Goal: Task Accomplishment & Management: Complete application form

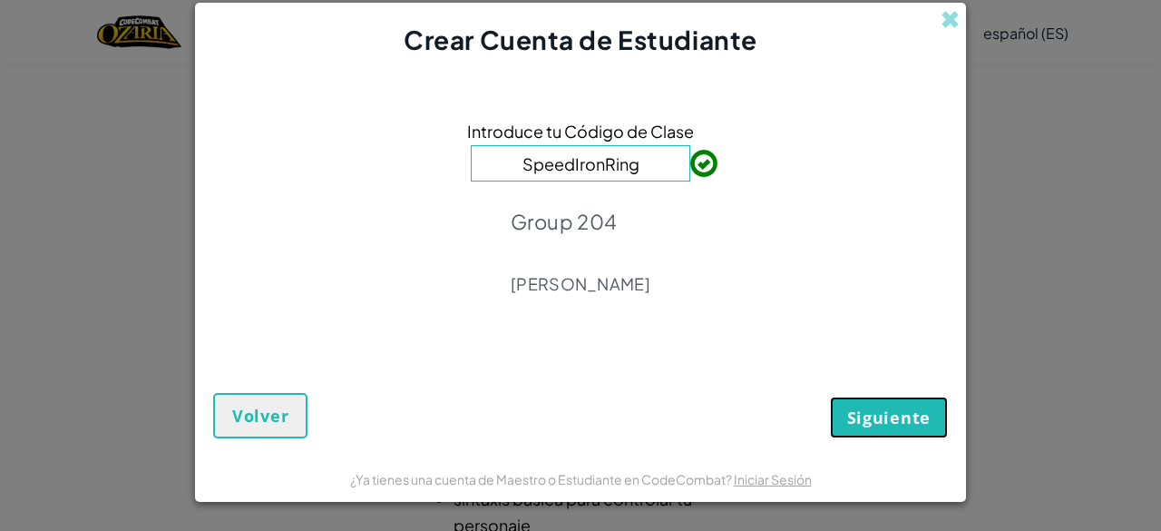
click at [869, 412] on span "Siguiente" at bounding box center [889, 418] width 83 height 22
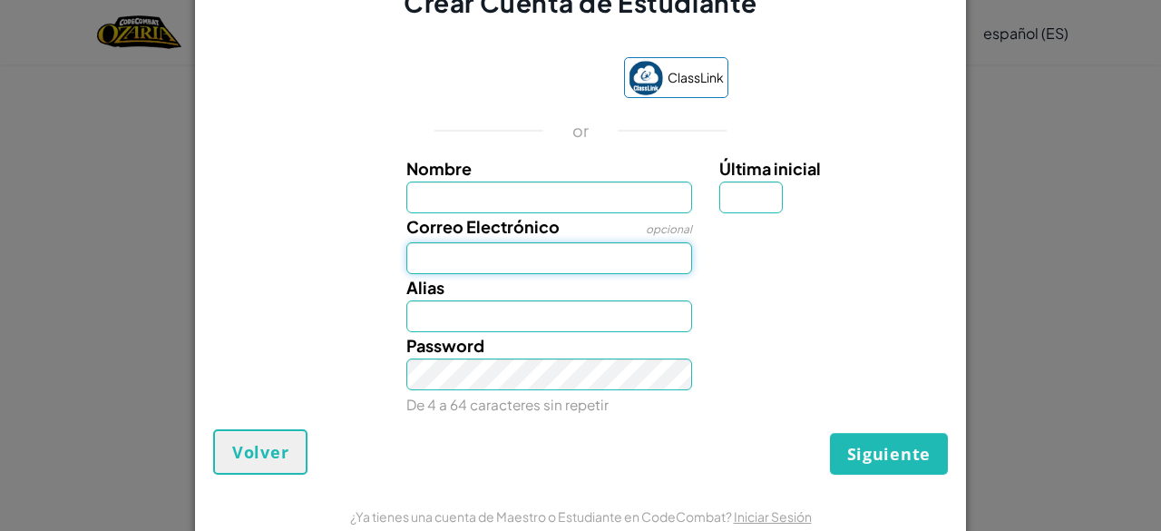
click at [467, 270] on input "Correo Electrónico" at bounding box center [550, 258] width 287 height 32
type input "[EMAIL_ADDRESS][DOMAIN_NAME]"
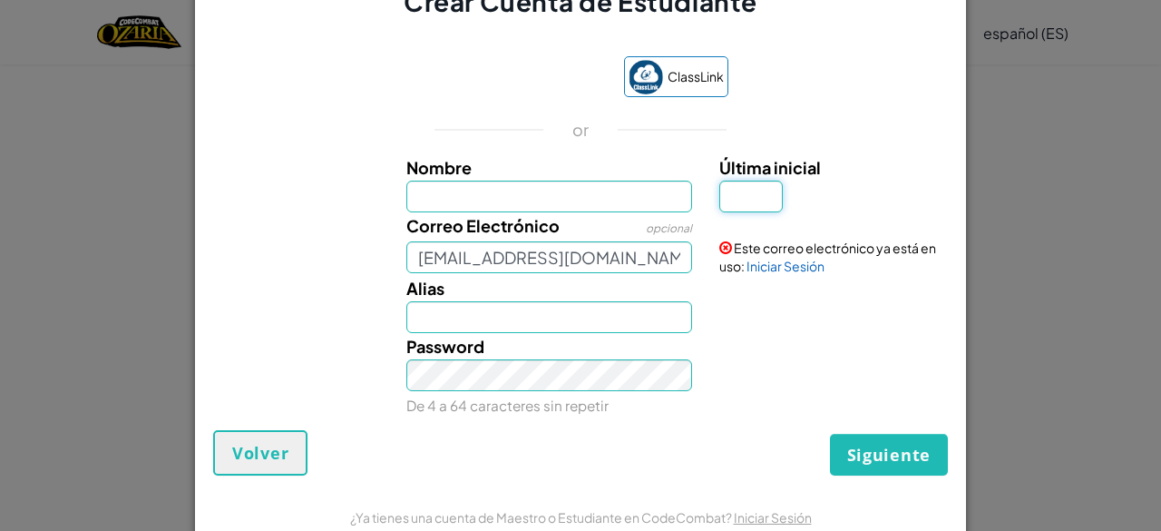
click at [735, 210] on input "Última inicial" at bounding box center [752, 197] width 64 height 32
type input "I"
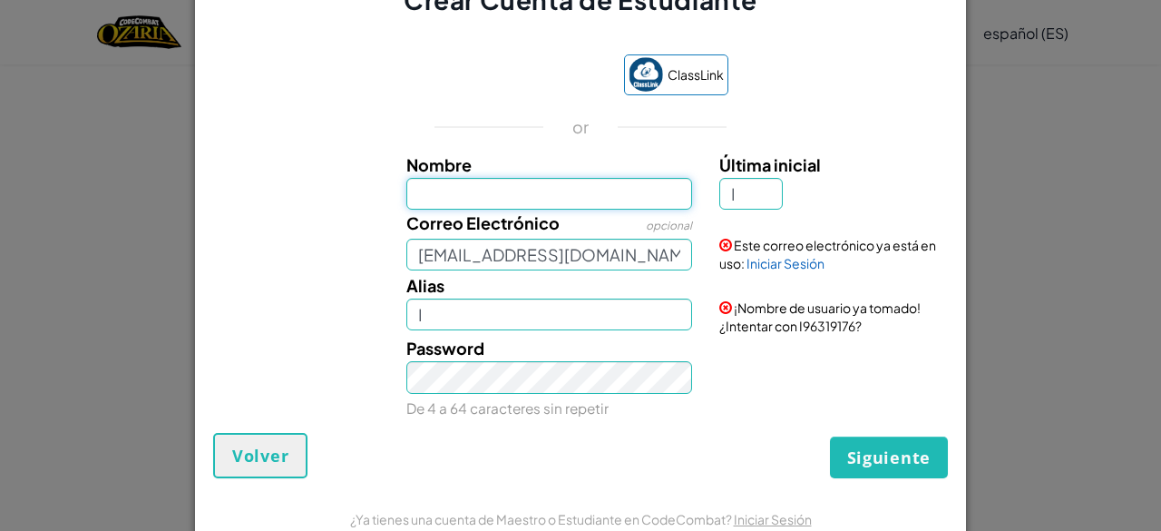
click at [523, 191] on input "Nombre" at bounding box center [550, 194] width 287 height 32
type input "[PERSON_NAME]"
type input "[PERSON_NAME] I"
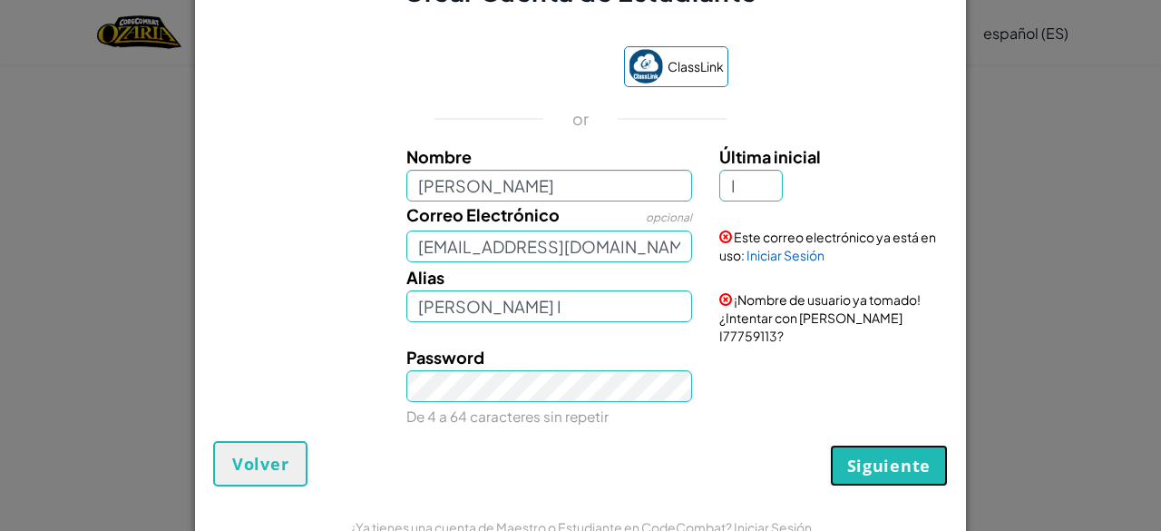
click at [909, 458] on span "Siguiente" at bounding box center [889, 466] width 83 height 22
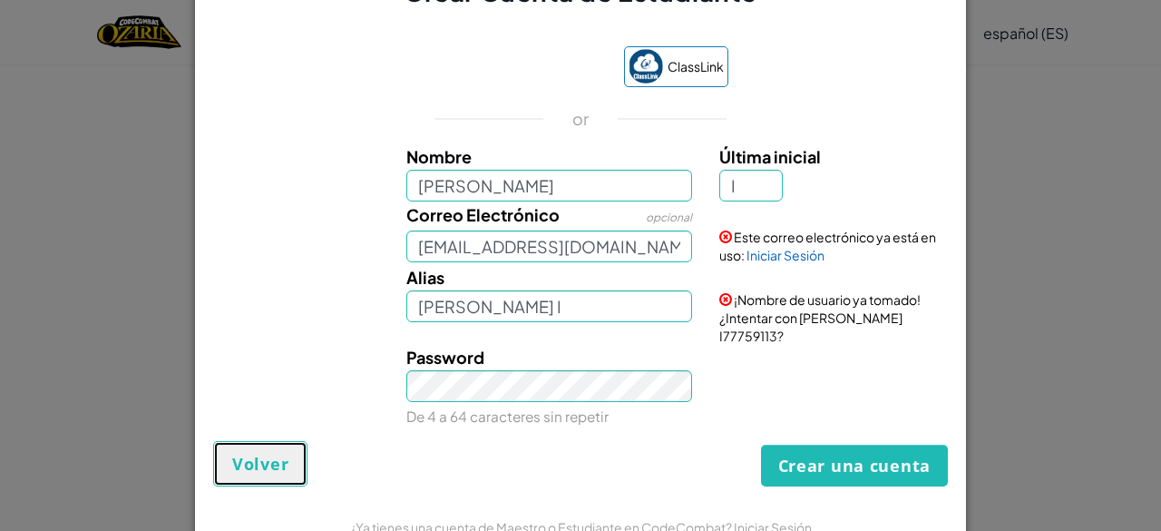
click at [252, 453] on span "Volver" at bounding box center [260, 464] width 56 height 22
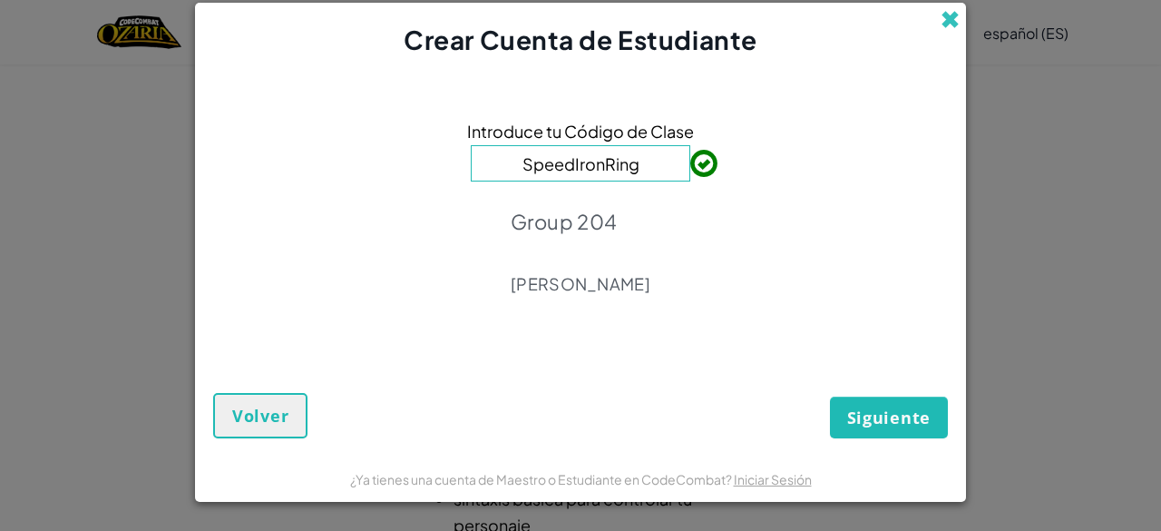
click at [949, 16] on span at bounding box center [950, 19] width 19 height 19
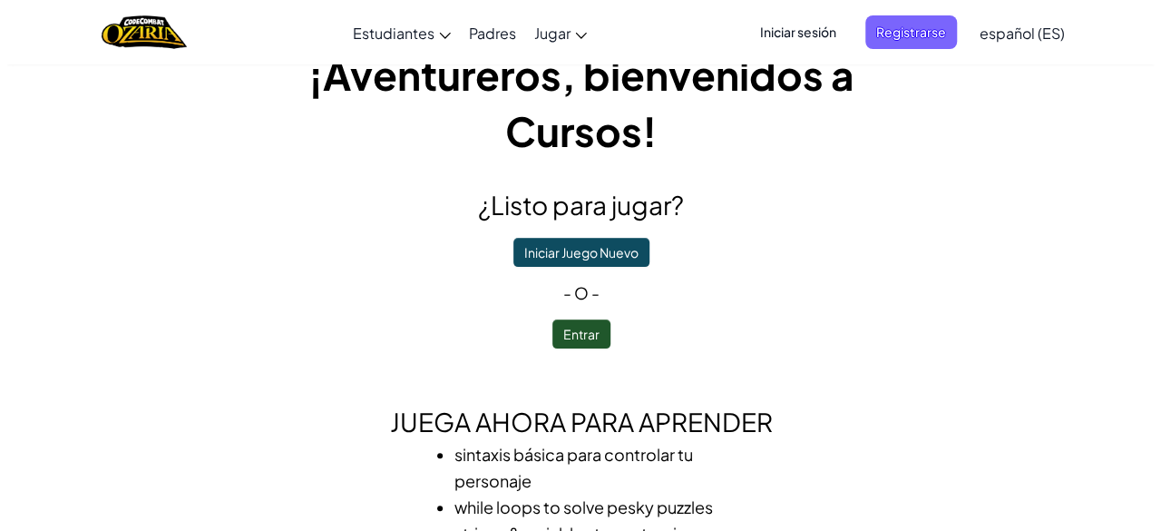
scroll to position [48, 0]
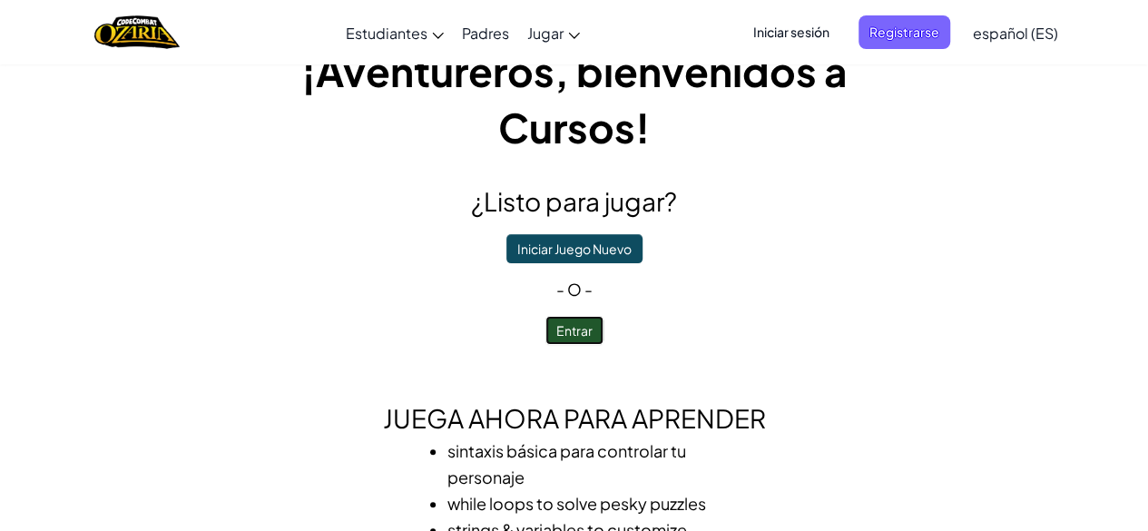
click at [577, 331] on button "Entrar" at bounding box center [574, 330] width 58 height 29
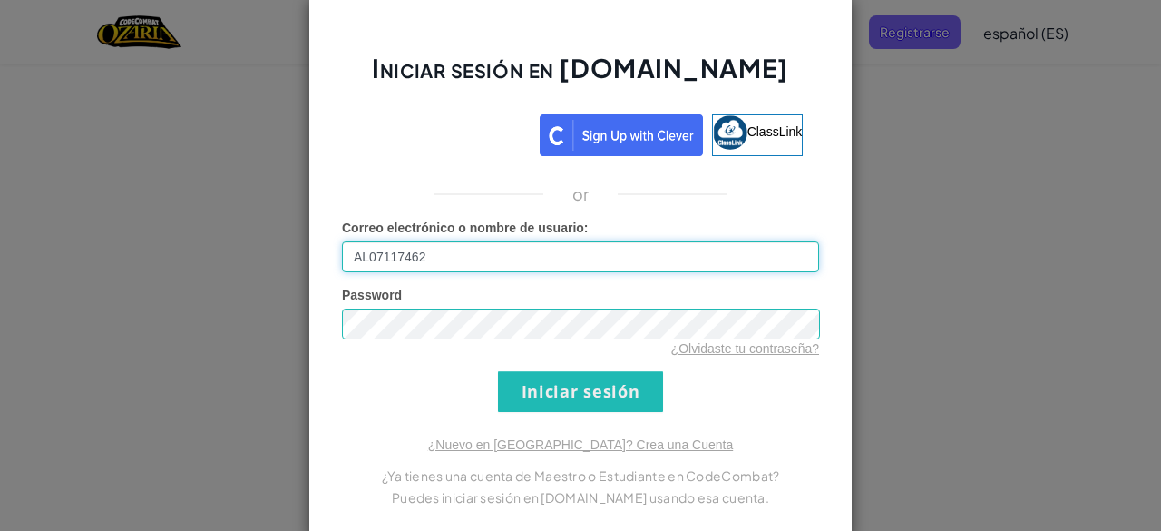
click at [516, 255] on input "AL07117462" at bounding box center [580, 256] width 477 height 31
type input "[EMAIL_ADDRESS][DOMAIN_NAME]"
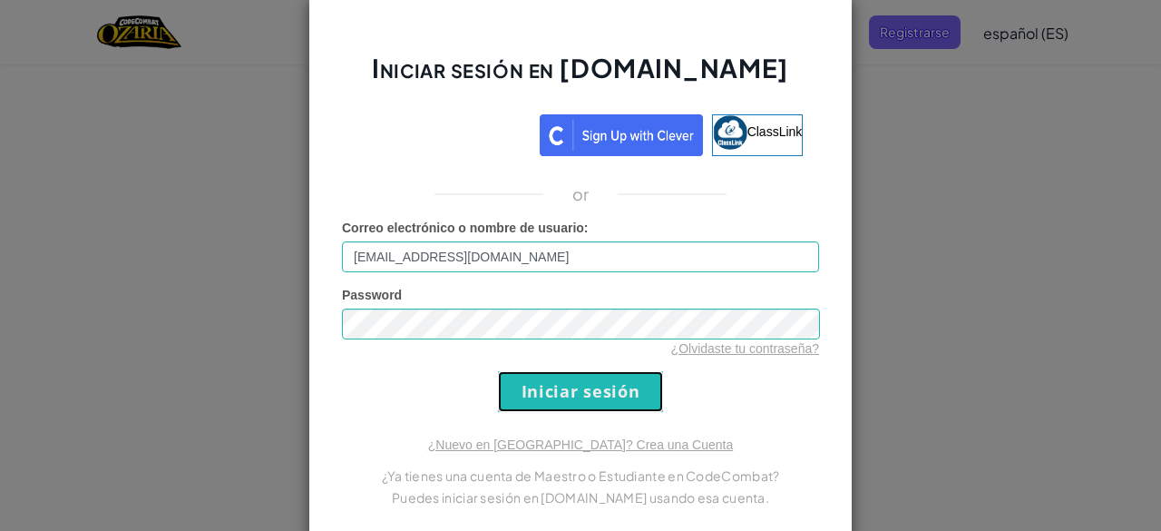
click at [524, 381] on input "Iniciar sesión" at bounding box center [580, 391] width 165 height 41
click at [561, 397] on input "Iniciar sesión" at bounding box center [580, 391] width 165 height 41
